Goal: Task Accomplishment & Management: Complete application form

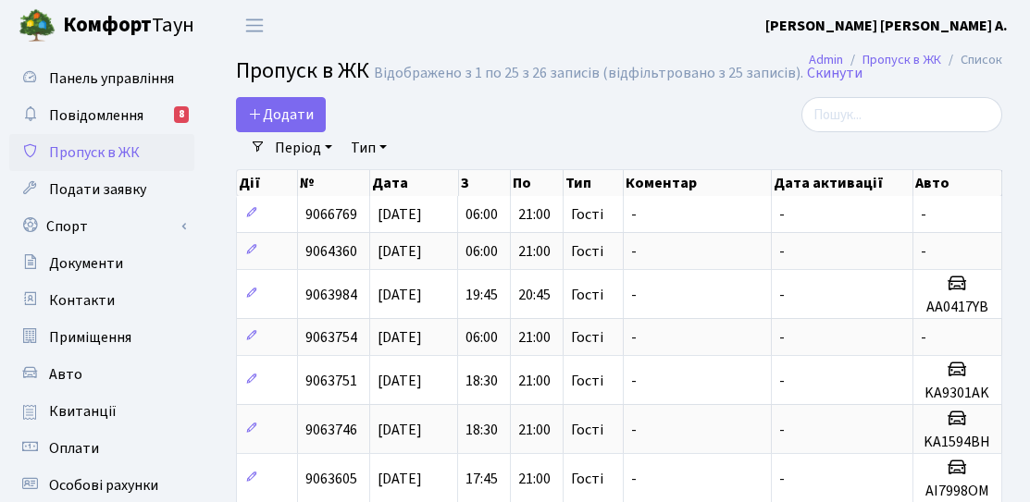
select select "25"
click at [304, 109] on span "Додати" at bounding box center [281, 115] width 66 height 20
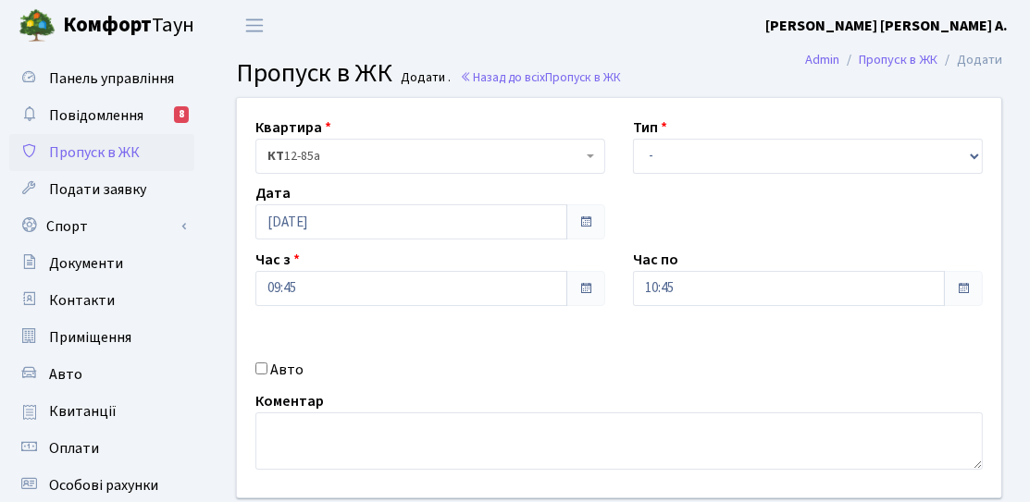
click at [289, 363] on label "Авто" at bounding box center [286, 370] width 33 height 22
click at [267, 363] on input "Авто" at bounding box center [261, 369] width 12 height 12
checkbox input "true"
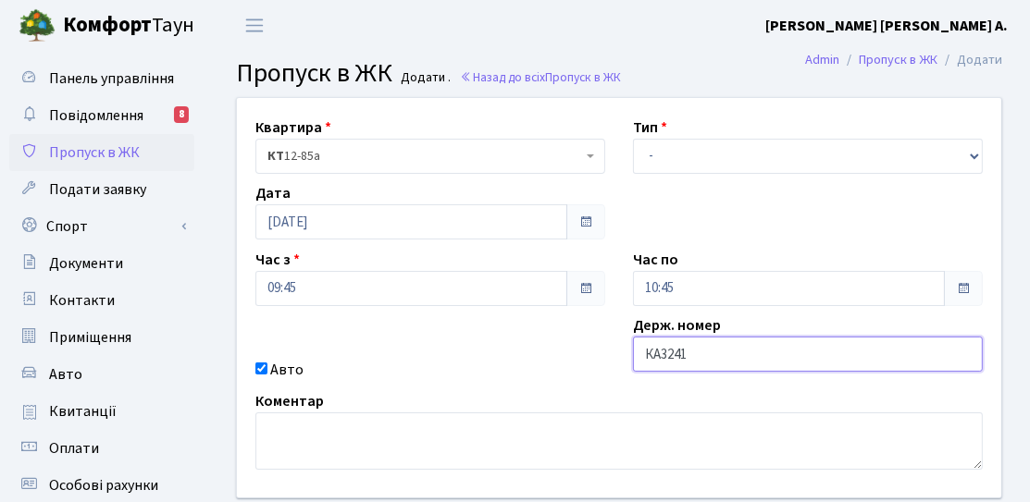
type input "КА3241МІ"
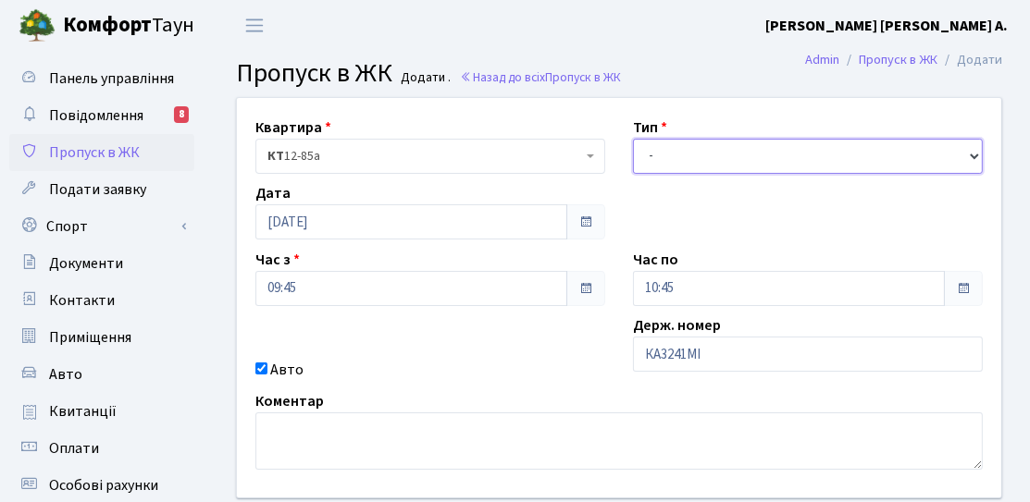
drag, startPoint x: 673, startPoint y: 152, endPoint x: 674, endPoint y: 171, distance: 19.5
click at [673, 152] on select "- Доставка Таксі Гості Сервіс" at bounding box center [808, 156] width 350 height 35
select select "3"
click at [633, 139] on select "- Доставка Таксі Гості Сервіс" at bounding box center [808, 156] width 350 height 35
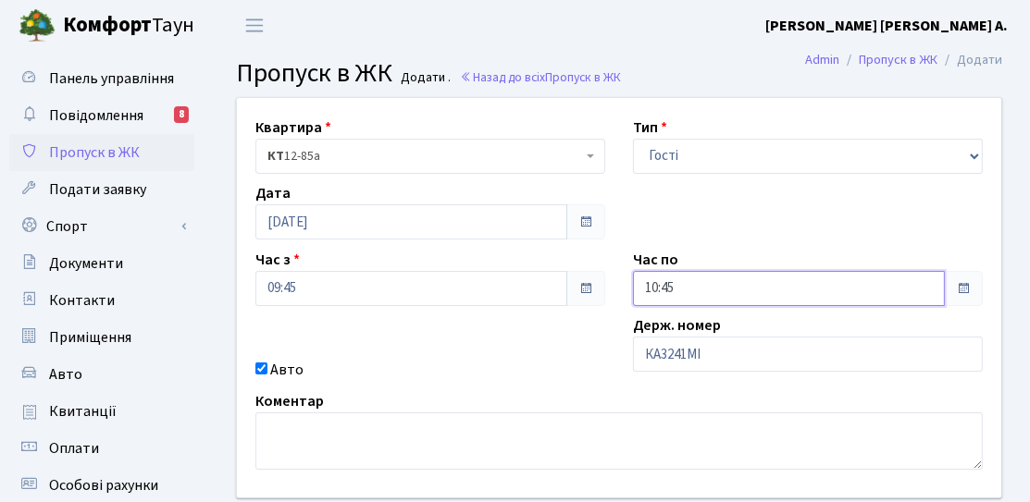
click at [790, 284] on input "10:45" at bounding box center [789, 288] width 312 height 35
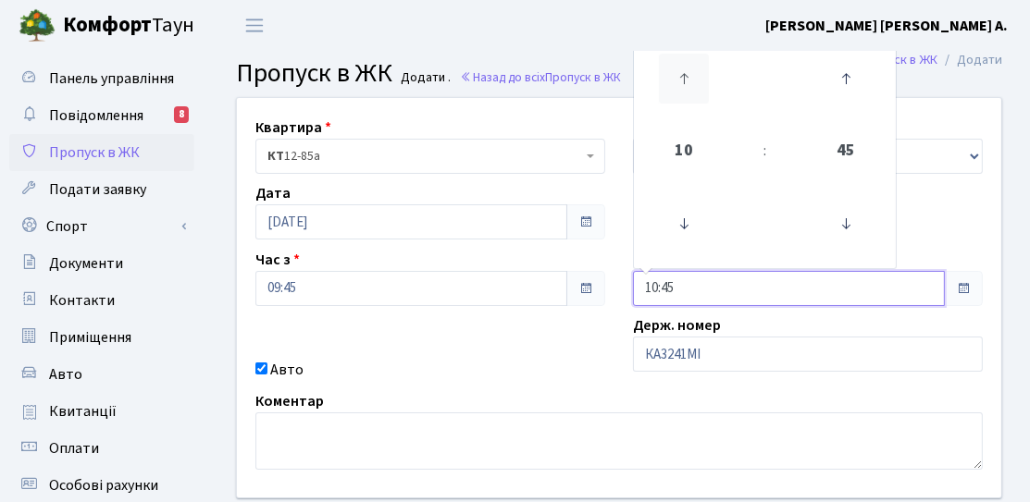
click at [695, 76] on icon at bounding box center [684, 79] width 50 height 50
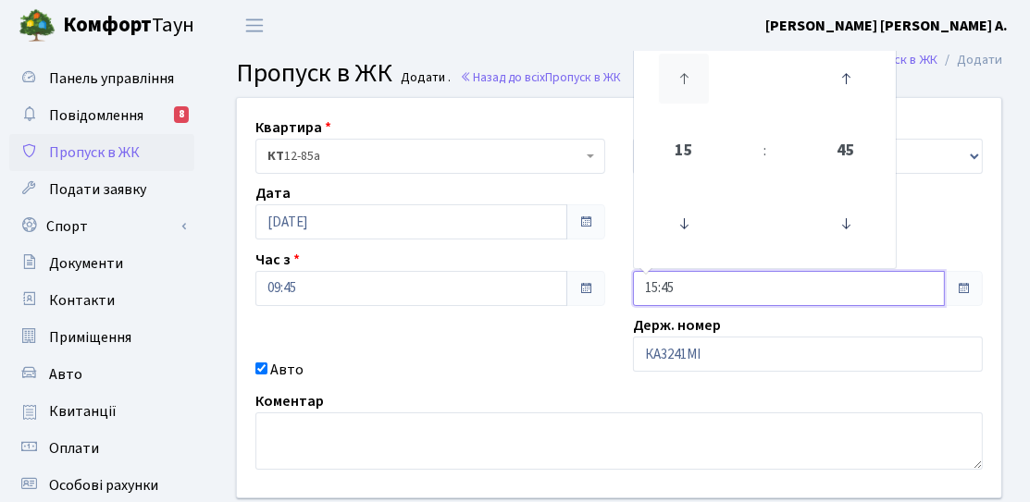
click at [695, 76] on icon at bounding box center [684, 79] width 50 height 50
click at [694, 78] on icon at bounding box center [684, 79] width 50 height 50
click at [694, 79] on icon at bounding box center [684, 79] width 50 height 50
click at [686, 227] on icon at bounding box center [684, 224] width 50 height 50
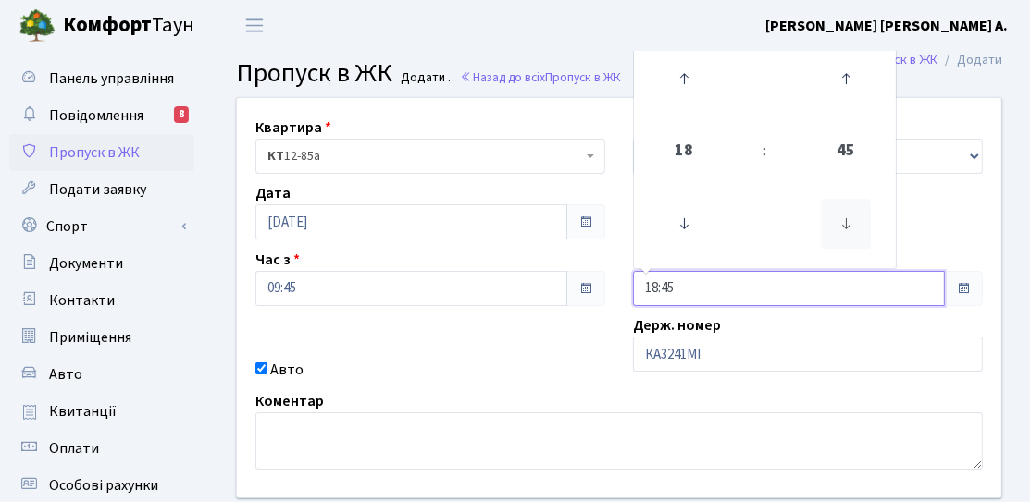
click at [843, 224] on icon at bounding box center [846, 224] width 50 height 50
type input "18:30"
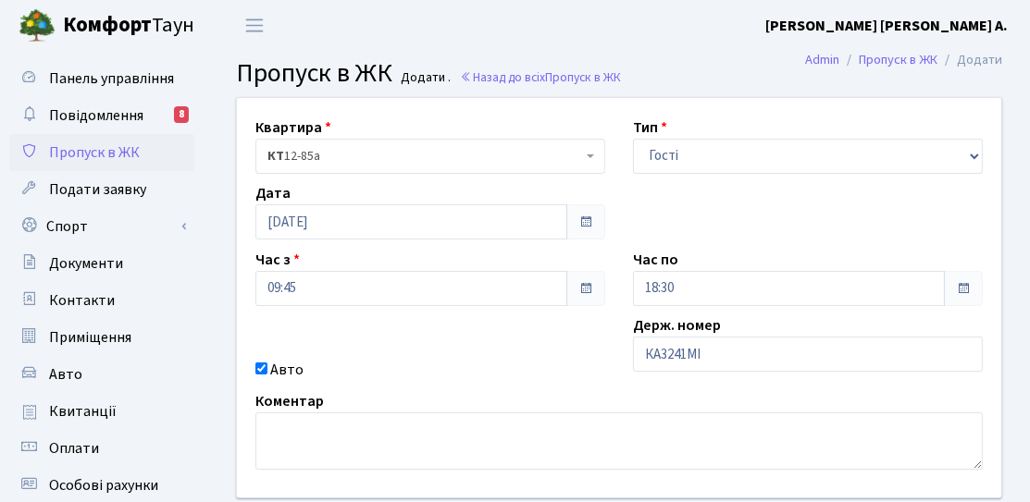
click at [537, 400] on div "Коментар" at bounding box center [618, 430] width 755 height 80
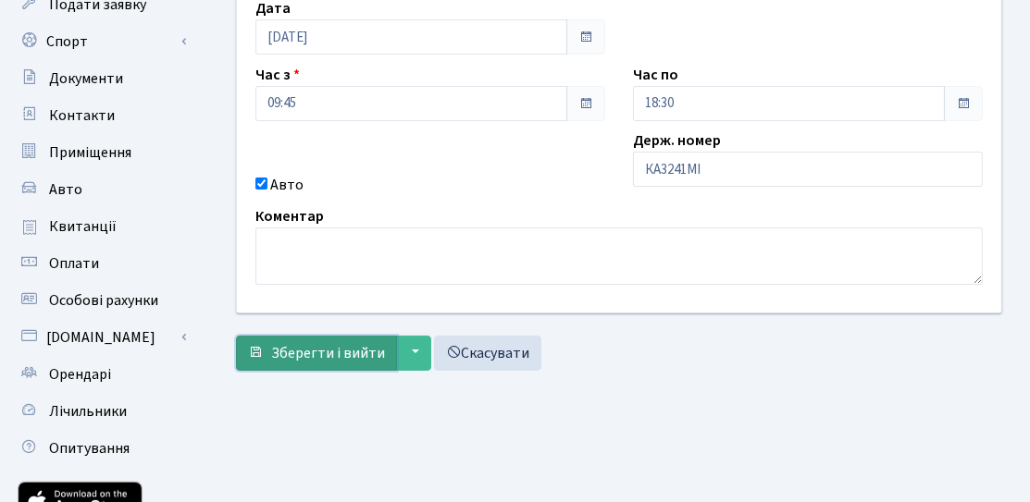
click at [349, 355] on span "Зберегти і вийти" at bounding box center [328, 353] width 114 height 20
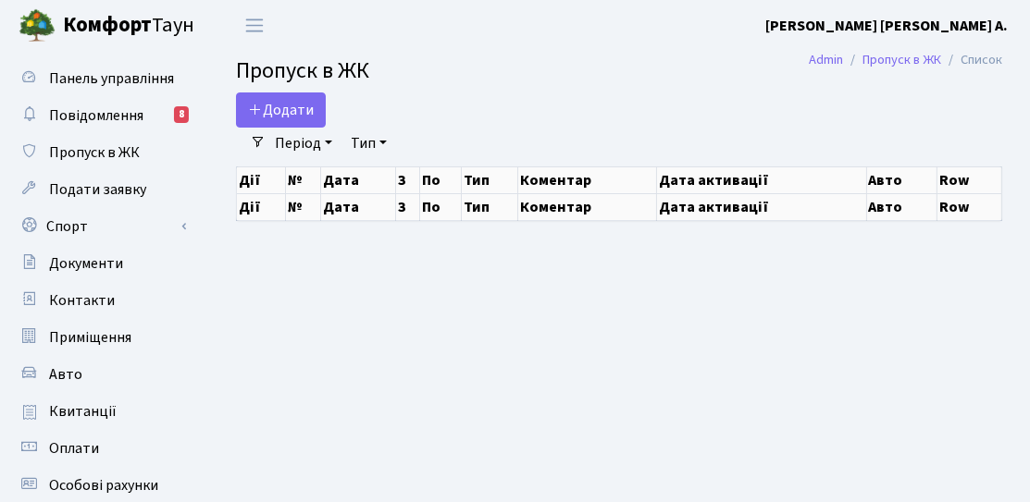
select select "25"
